Goal: Transaction & Acquisition: Download file/media

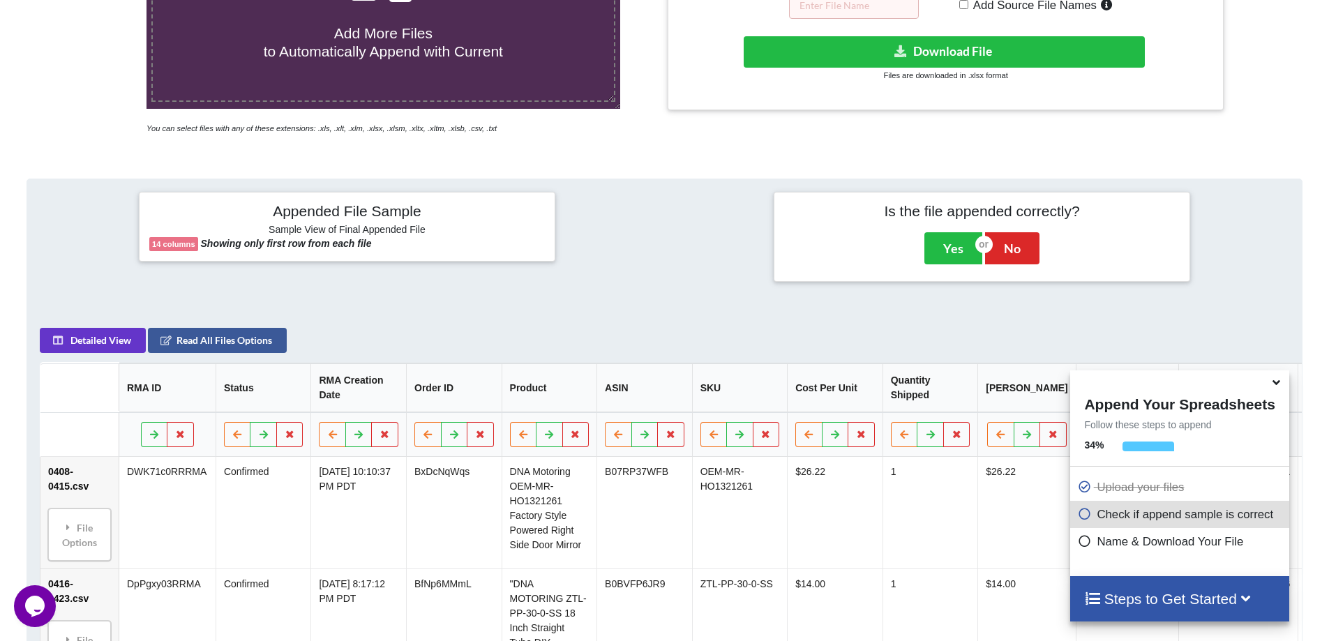
scroll to position [290, 0]
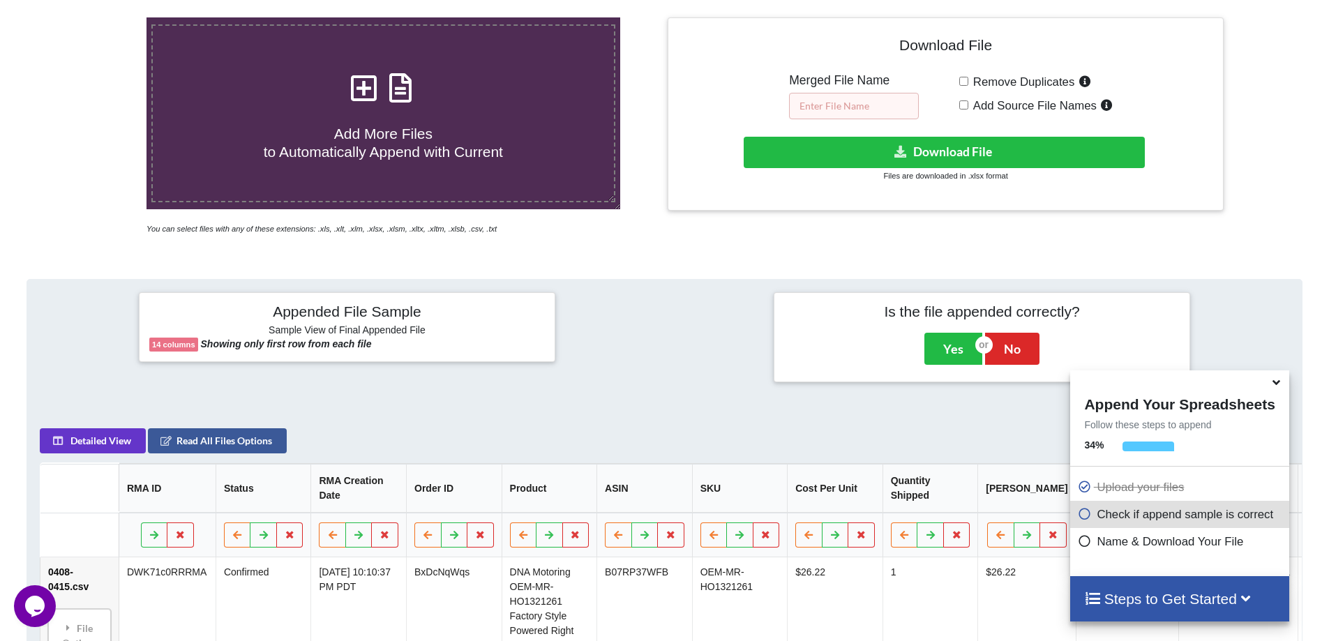
click at [890, 107] on input "text" at bounding box center [854, 106] width 130 height 27
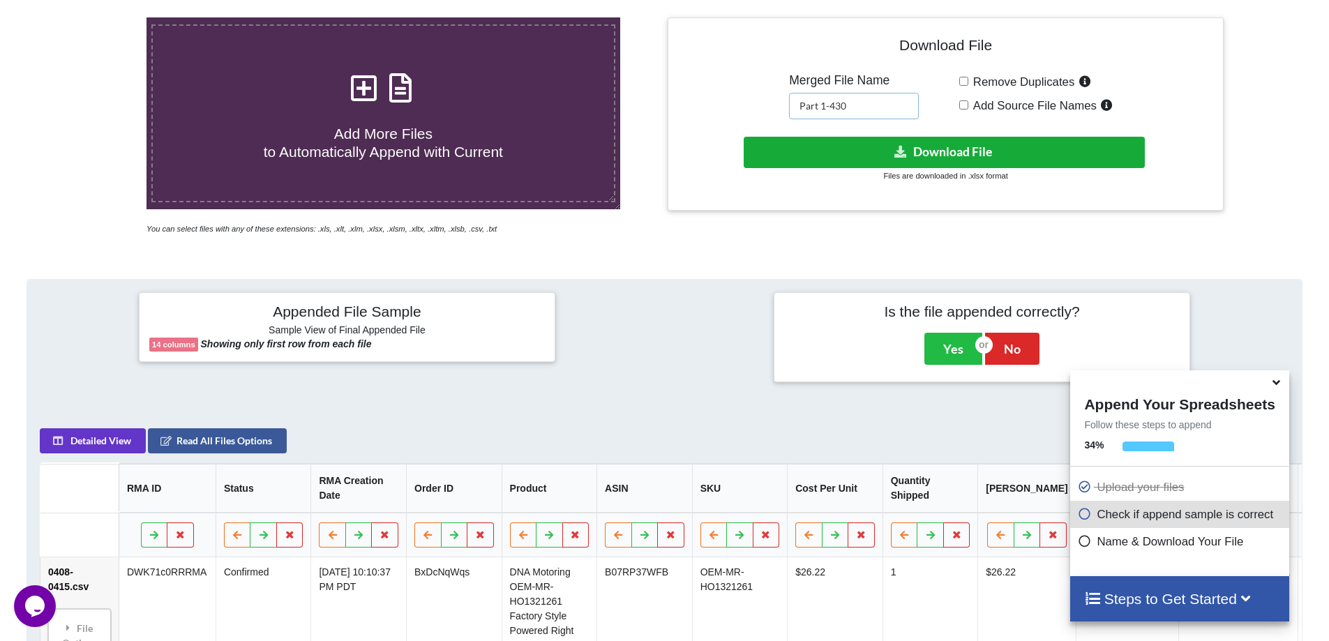
type input "Part 1-430"
click at [918, 160] on button "Download File" at bounding box center [944, 152] width 401 height 31
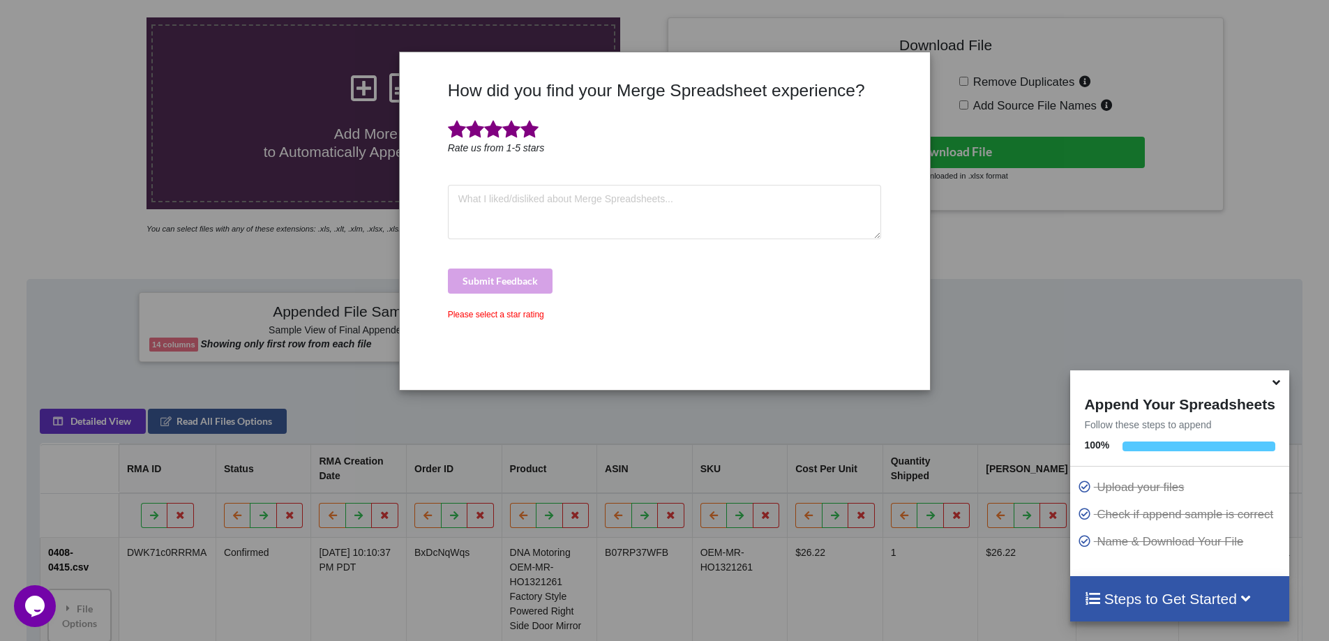
click at [532, 133] on span at bounding box center [529, 130] width 18 height 20
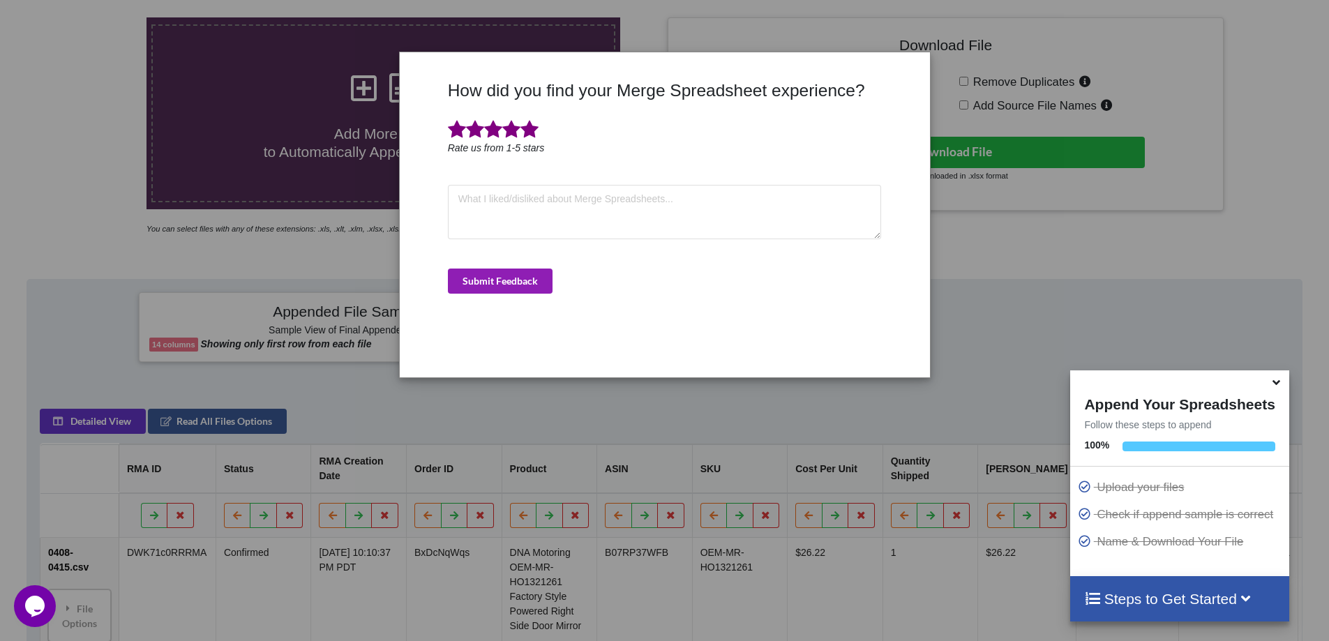
click at [497, 270] on button "Submit Feedback" at bounding box center [500, 281] width 105 height 25
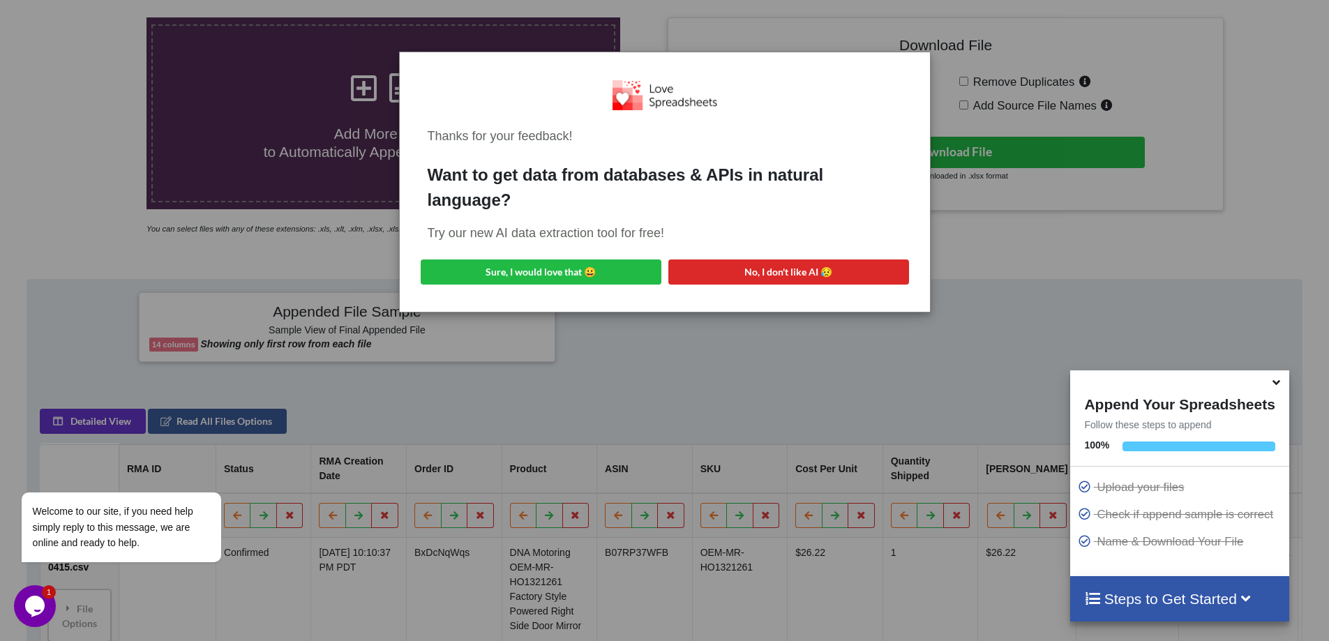
drag, startPoint x: 760, startPoint y: 274, endPoint x: 712, endPoint y: 268, distance: 49.2
click at [760, 274] on button "No, I don't like AI 😥" at bounding box center [788, 271] width 241 height 25
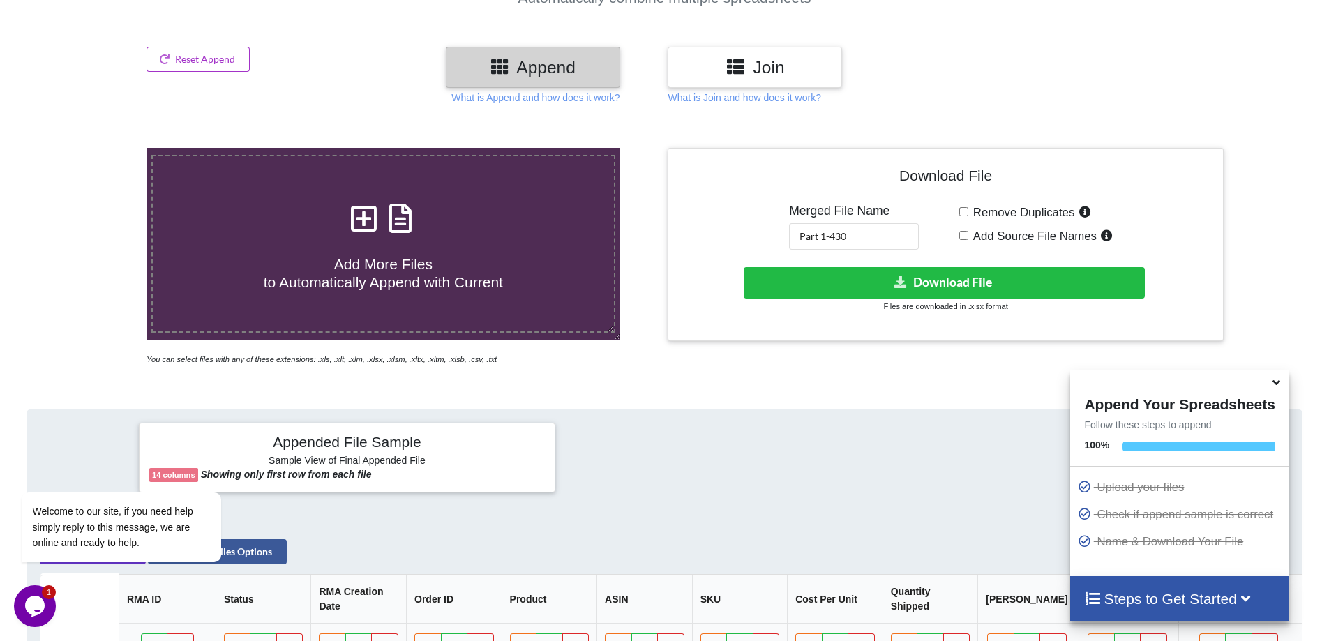
scroll to position [0, 0]
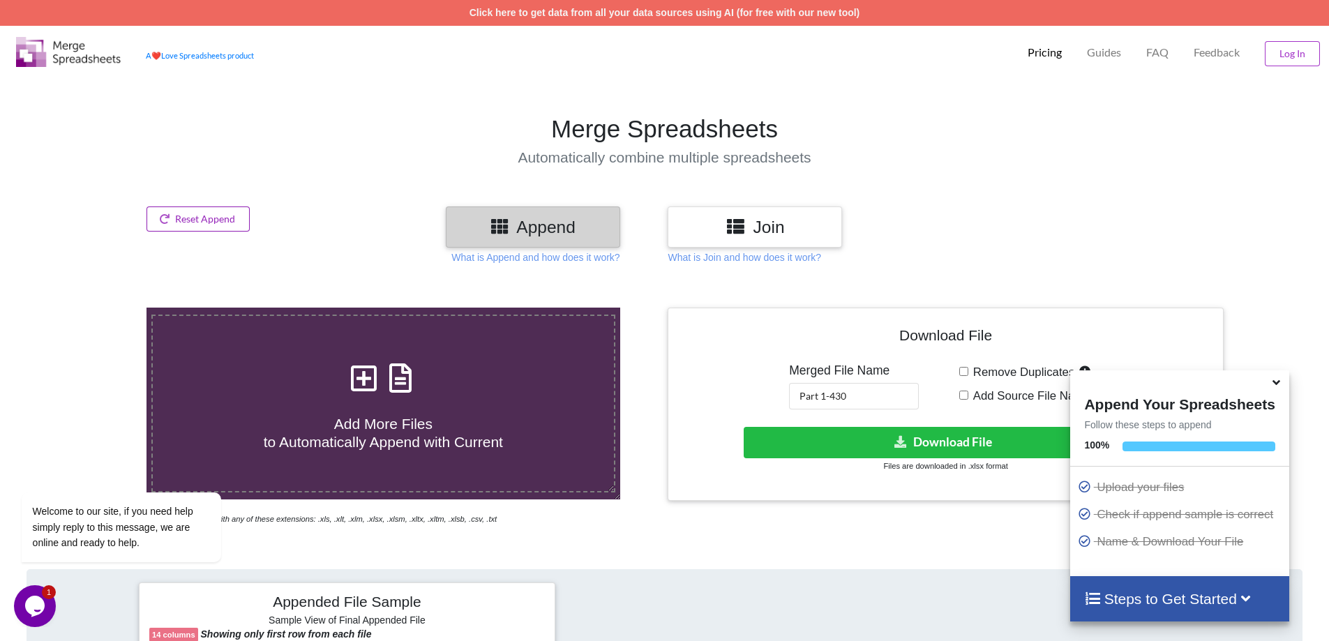
click at [190, 230] on button "Reset Append" at bounding box center [197, 218] width 103 height 25
click at [171, 153] on button "Reset Append" at bounding box center [160, 152] width 89 height 25
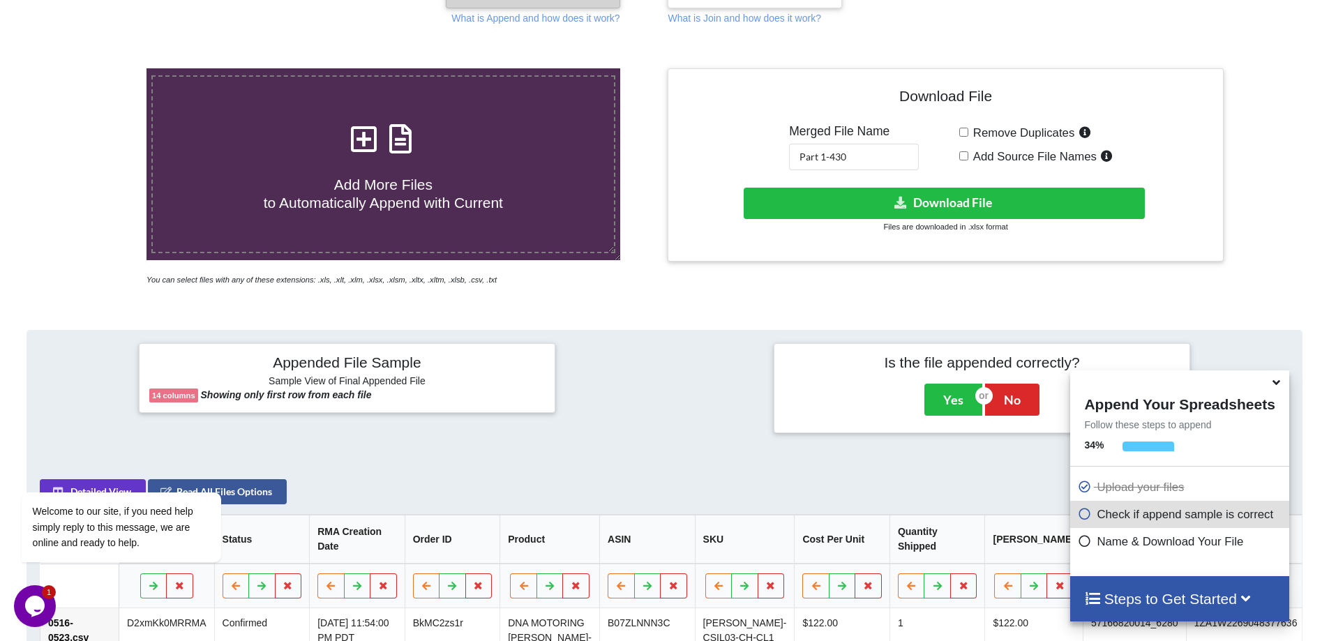
scroll to position [220, 0]
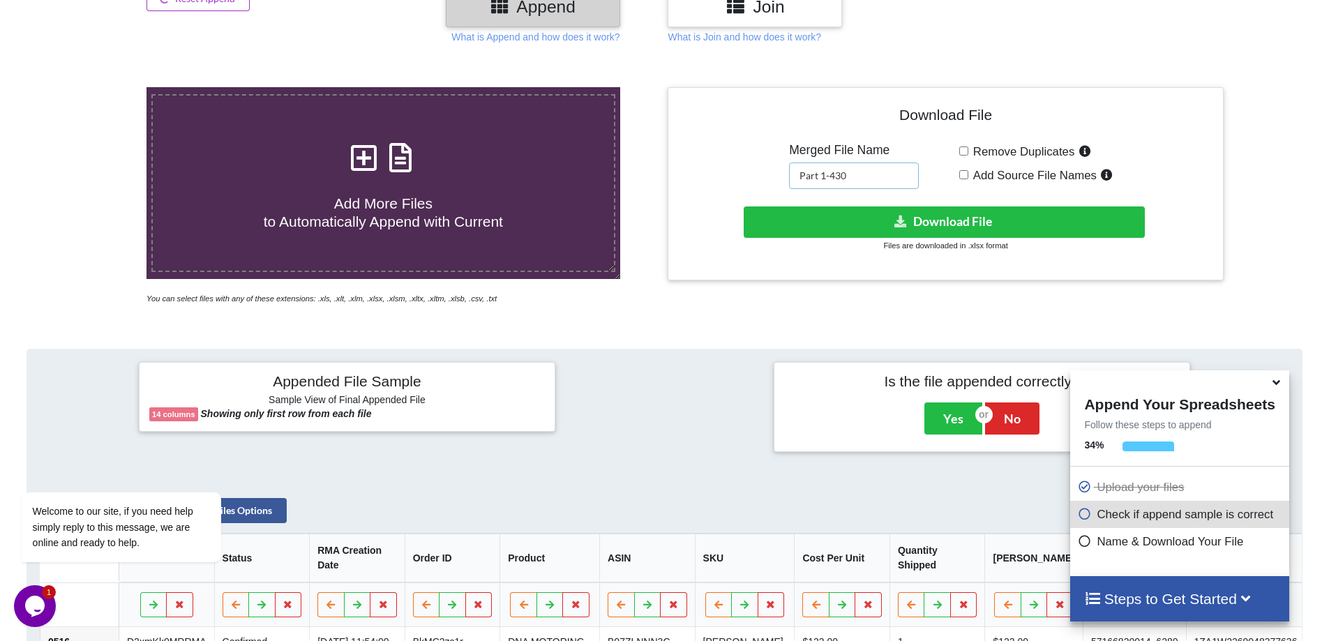
drag, startPoint x: 868, startPoint y: 176, endPoint x: 824, endPoint y: 179, distance: 44.0
click at [824, 179] on input "Part 1-430" at bounding box center [854, 176] width 130 height 27
type input "Part 2-715"
click at [965, 218] on button "Download File" at bounding box center [944, 221] width 401 height 31
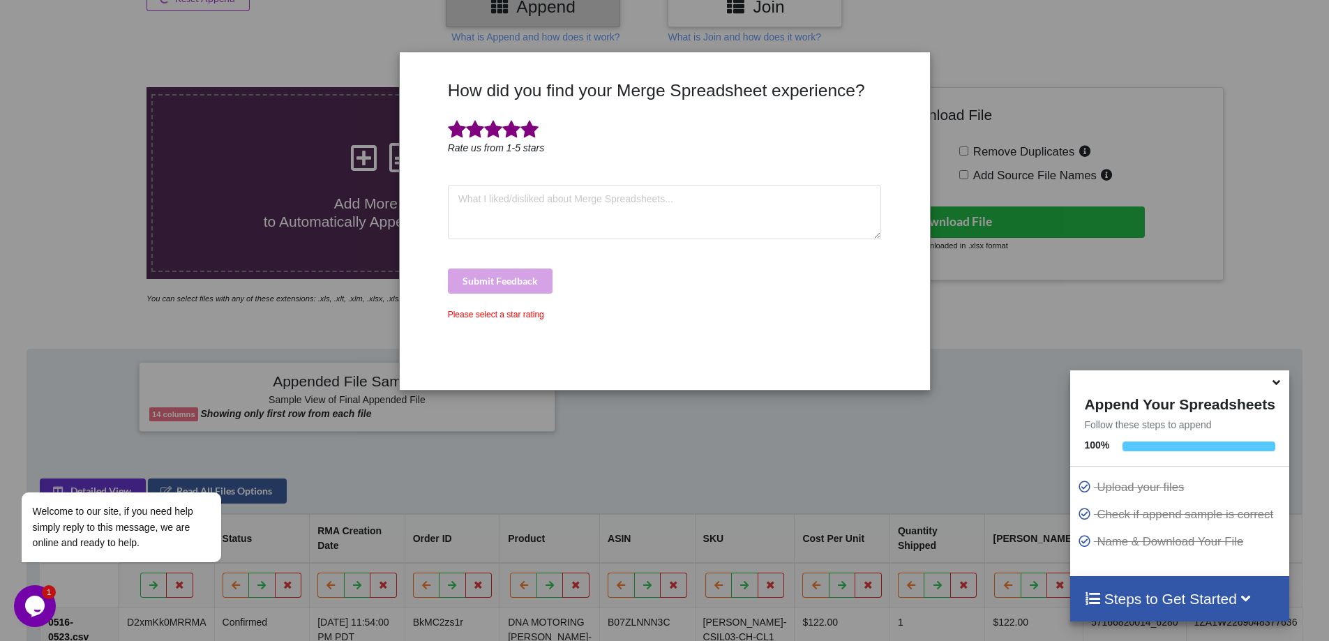
drag, startPoint x: 532, startPoint y: 131, endPoint x: 561, endPoint y: 142, distance: 30.5
click at [532, 131] on span at bounding box center [529, 130] width 18 height 20
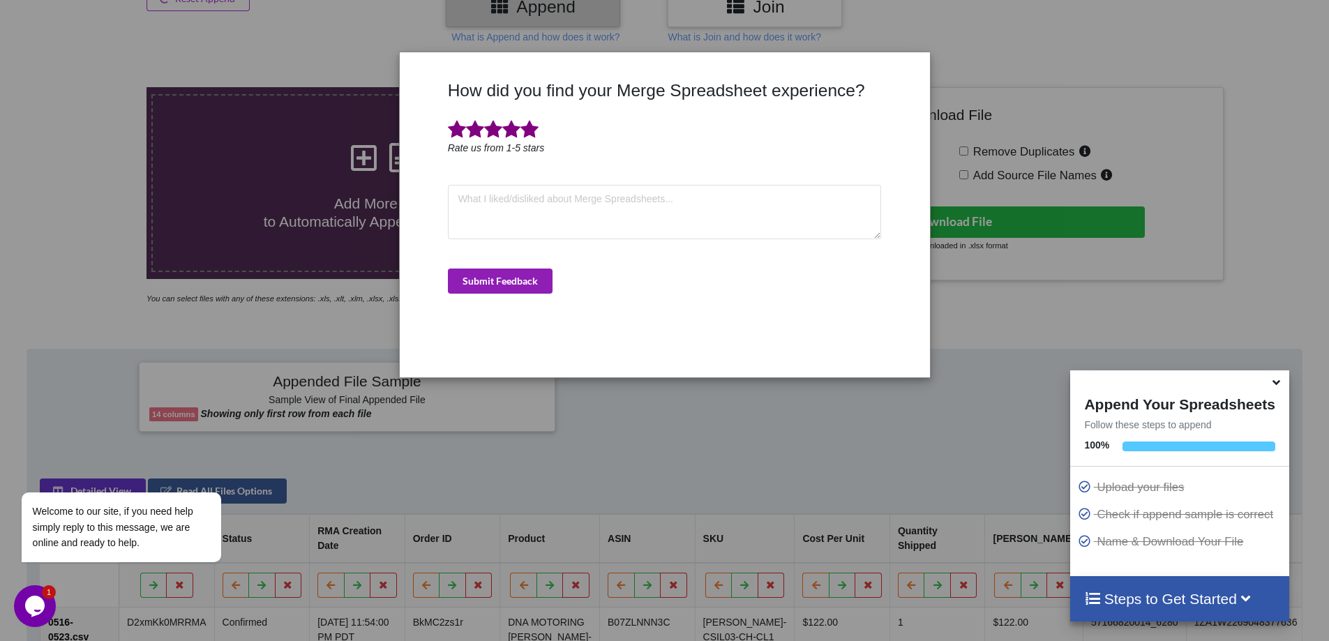
click at [482, 286] on button "Submit Feedback" at bounding box center [500, 281] width 105 height 25
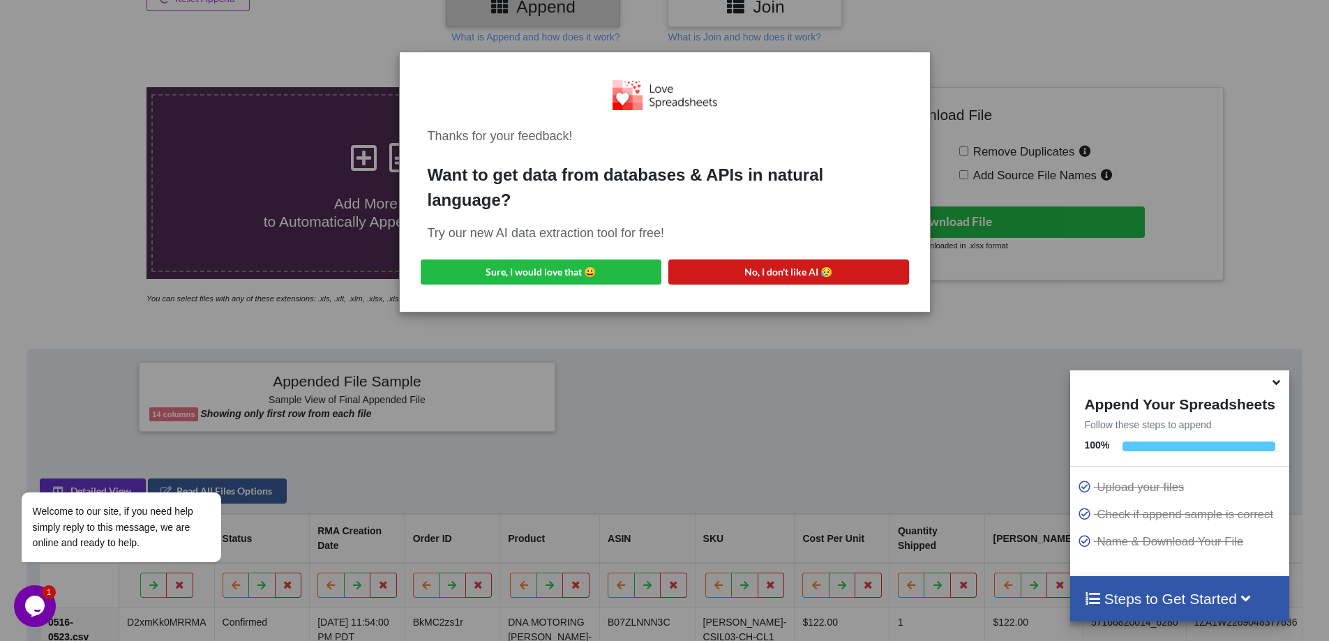
click at [839, 266] on button "No, I don't like AI 😥" at bounding box center [788, 271] width 241 height 25
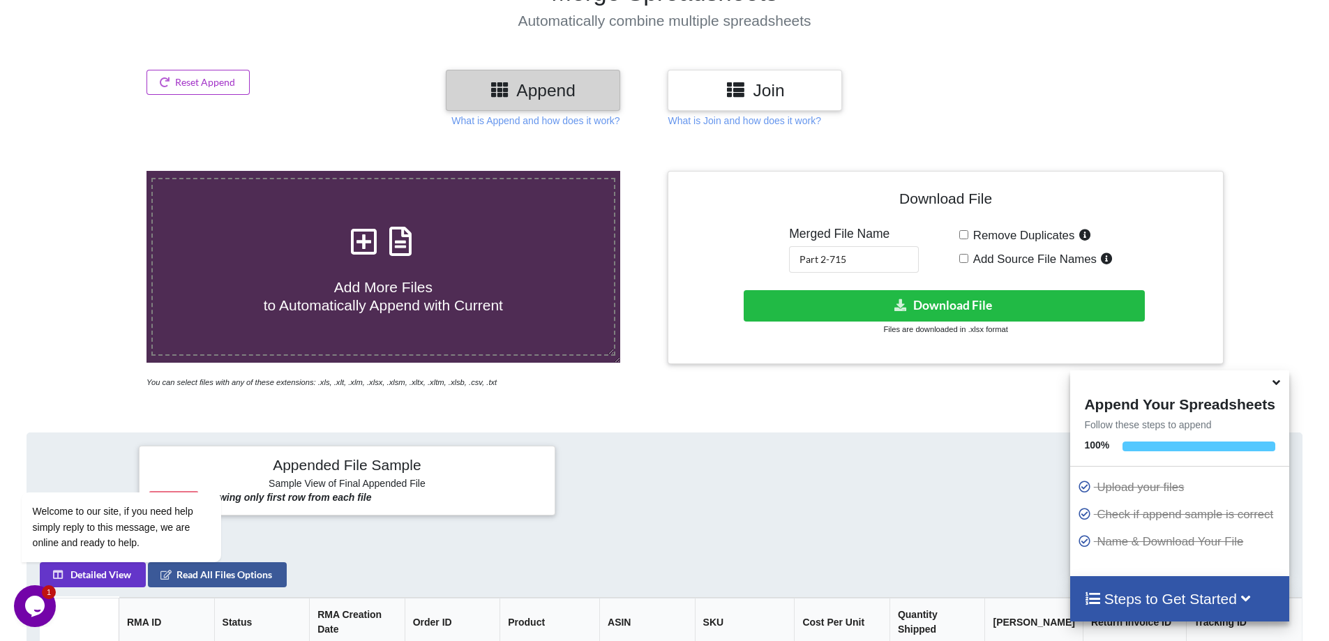
scroll to position [0, 0]
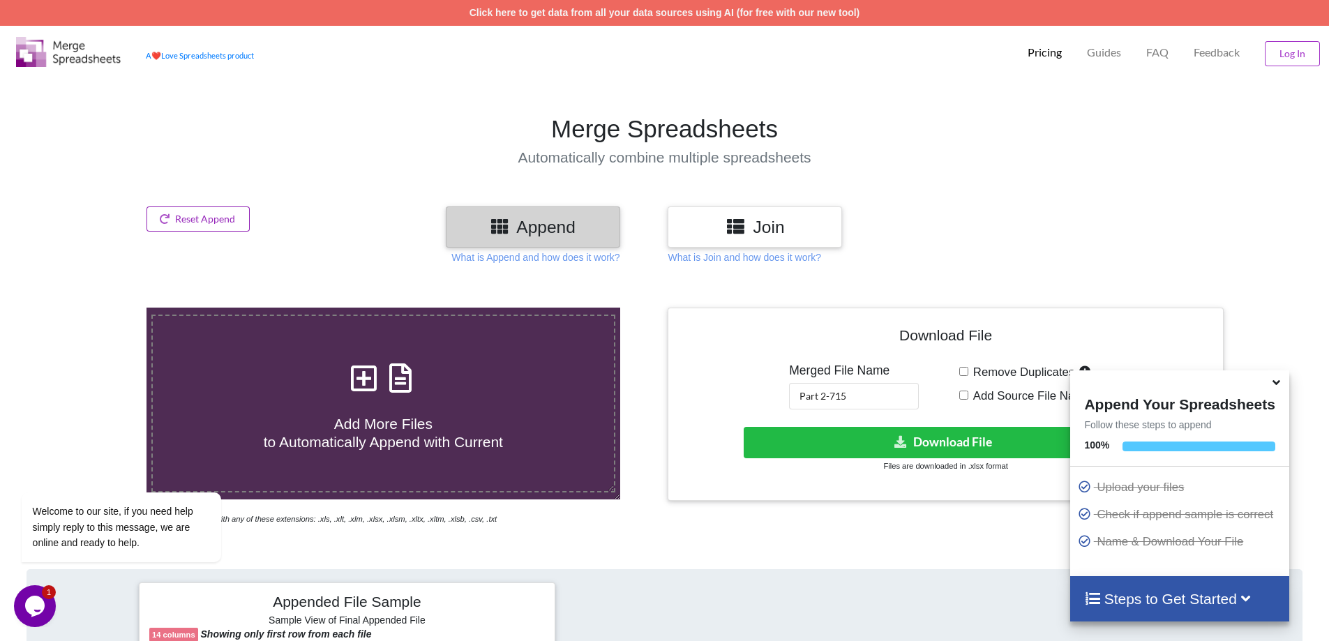
click at [218, 220] on button "Reset Append" at bounding box center [197, 218] width 103 height 25
click at [194, 158] on button "Reset Append" at bounding box center [160, 152] width 89 height 25
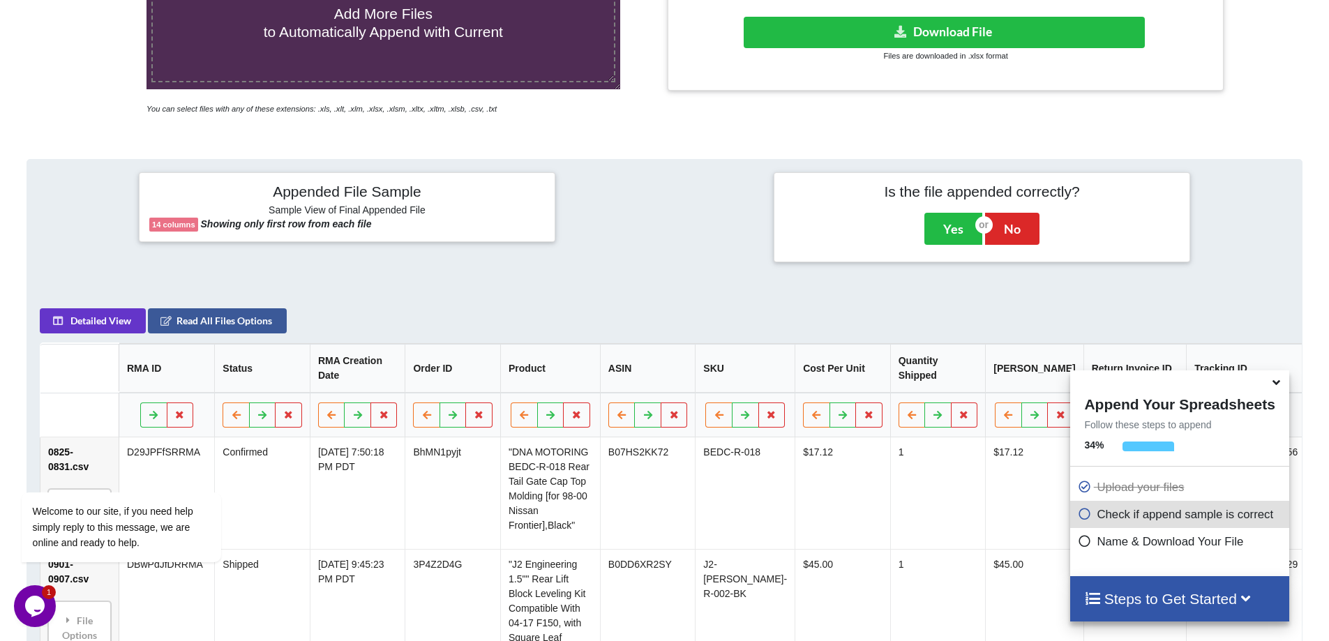
scroll to position [220, 0]
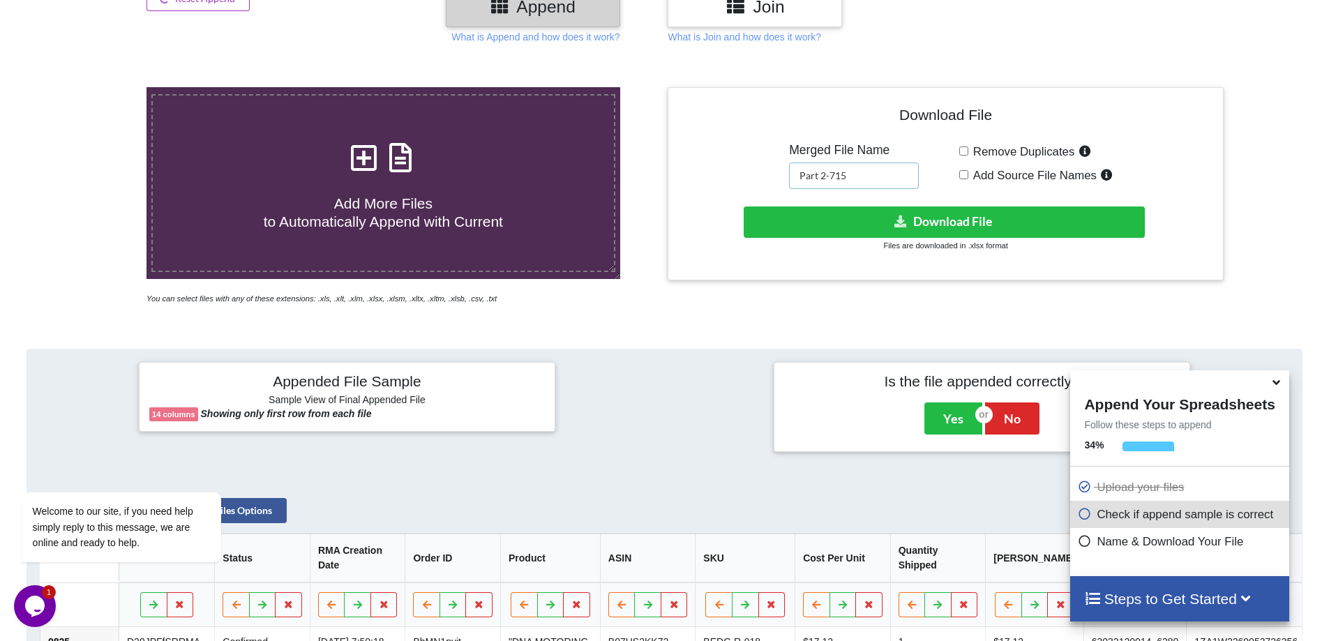
click at [827, 170] on input "Part 2-715" at bounding box center [854, 176] width 130 height 27
drag, startPoint x: 825, startPoint y: 172, endPoint x: 864, endPoint y: 174, distance: 39.8
click at [864, 174] on input "Part 2-715" at bounding box center [854, 176] width 130 height 27
type input "Part 3-912"
click at [963, 216] on button "Download File" at bounding box center [944, 221] width 401 height 31
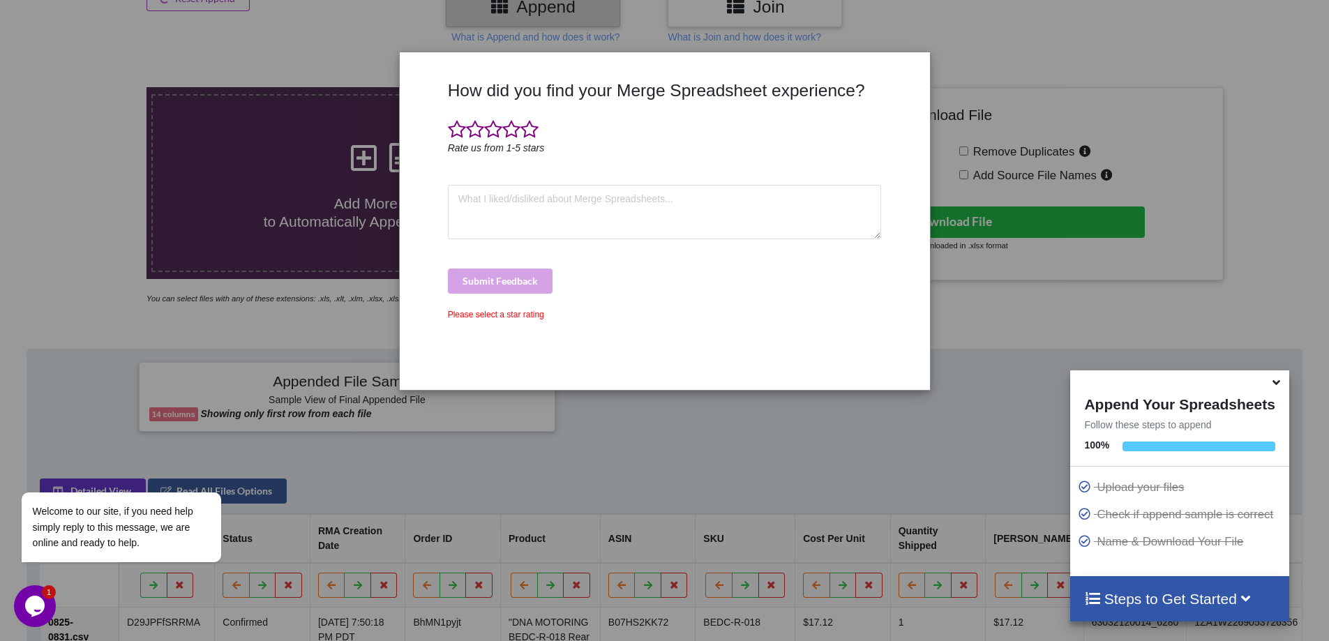
click at [1275, 386] on icon at bounding box center [1276, 380] width 15 height 13
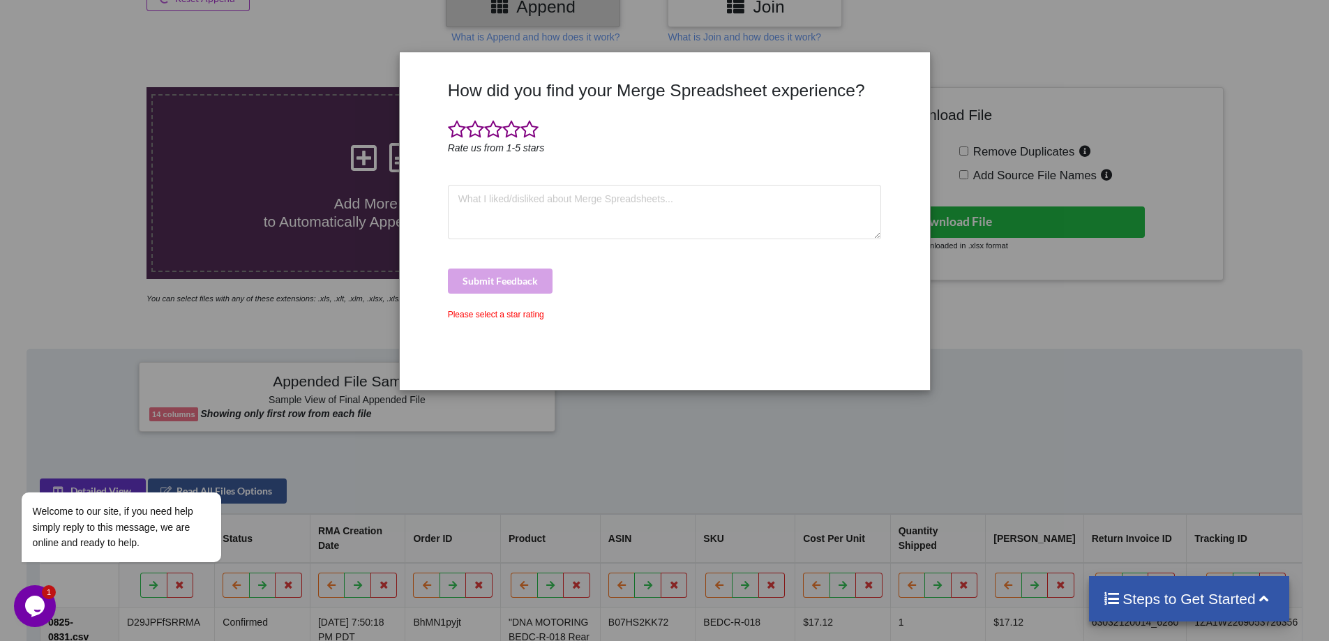
click at [671, 239] on div "How did you find your Merge Spreadsheet experience? Rate us from 1-5 stars Subm…" at bounding box center [664, 229] width 441 height 299
click at [746, 133] on div at bounding box center [665, 130] width 434 height 21
